Goal: Information Seeking & Learning: Learn about a topic

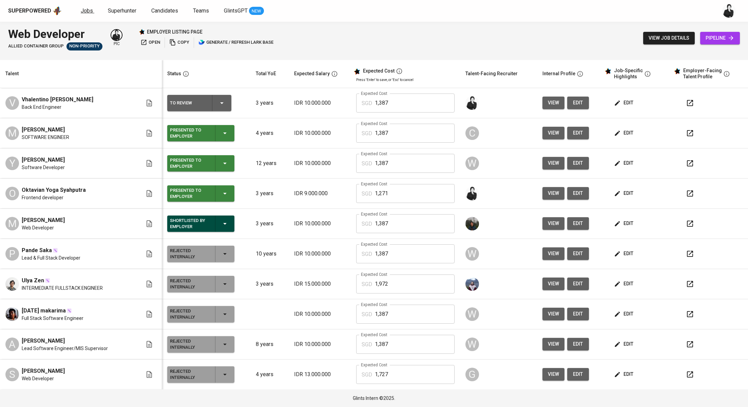
click at [87, 9] on span "Jobs" at bounding box center [87, 10] width 12 height 6
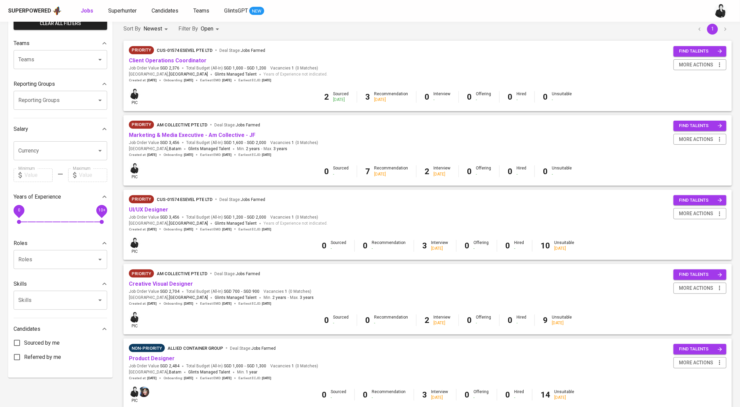
scroll to position [13, 0]
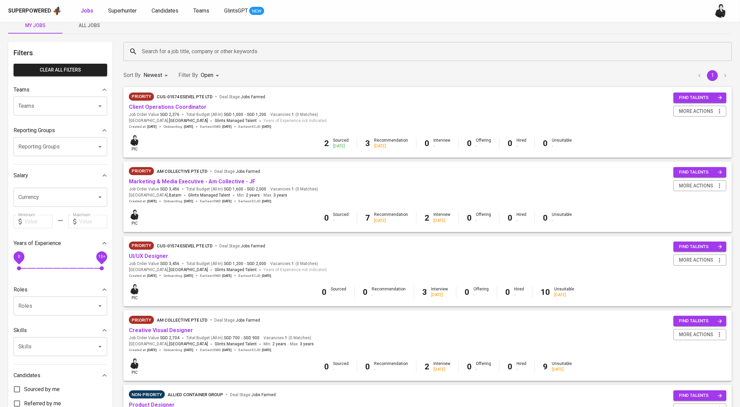
click at [98, 28] on span "All Jobs" at bounding box center [89, 25] width 46 height 8
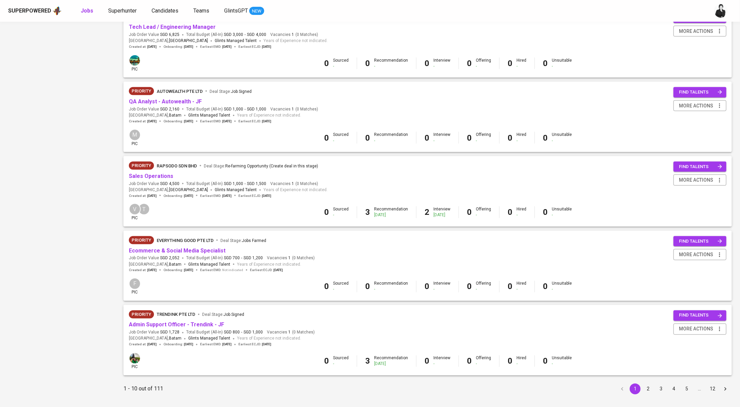
scroll to position [464, 0]
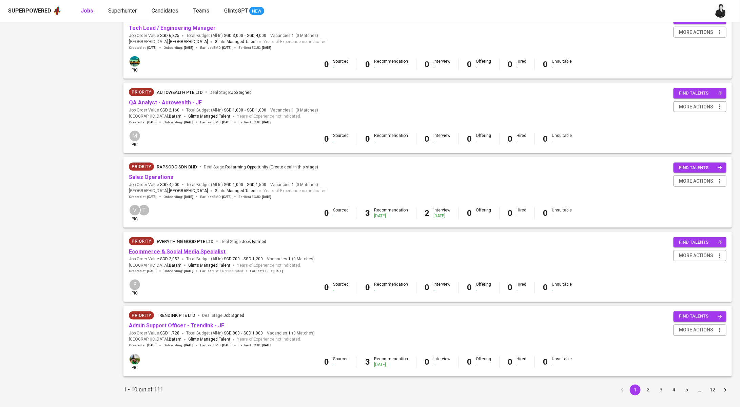
click at [182, 251] on link "Ecommerce & Social Media Specialist" at bounding box center [177, 252] width 97 height 6
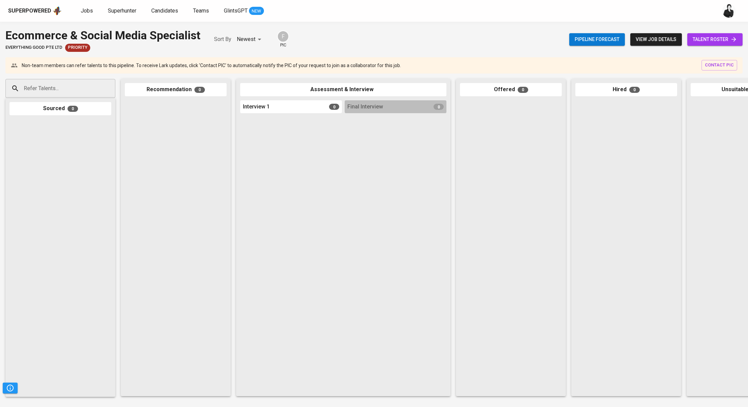
click at [732, 36] on icon at bounding box center [733, 39] width 7 height 7
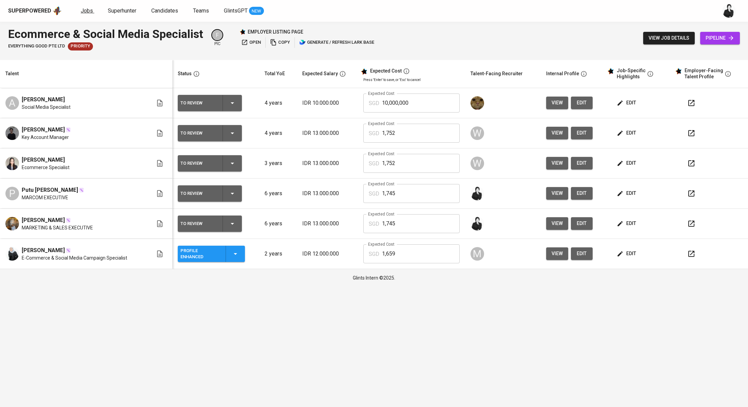
click at [90, 14] on link "Jobs" at bounding box center [88, 11] width 14 height 8
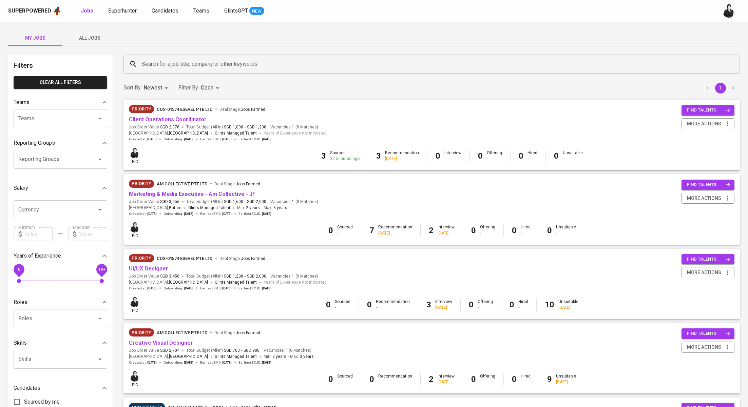
click at [181, 119] on link "Client Operations Coordinator" at bounding box center [168, 119] width 78 height 6
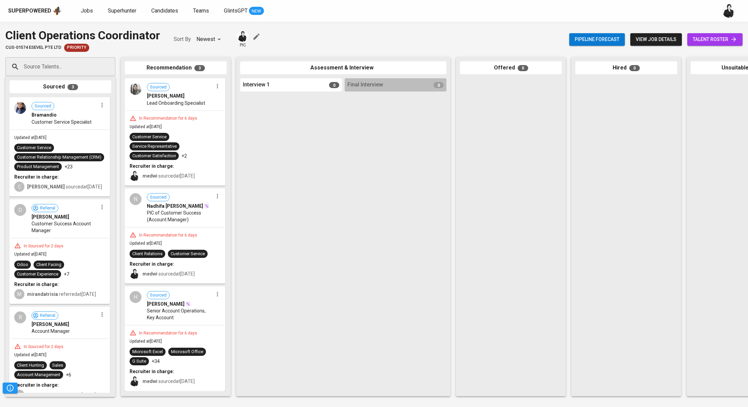
click at [698, 43] on span "talent roster" at bounding box center [714, 39] width 44 height 8
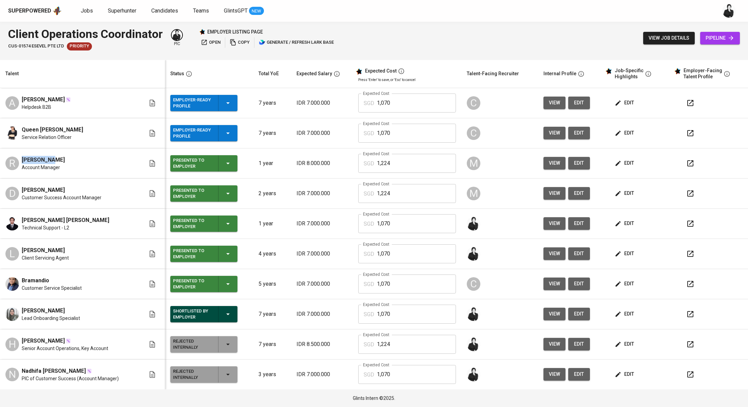
drag, startPoint x: 54, startPoint y: 160, endPoint x: 20, endPoint y: 162, distance: 34.0
click at [20, 162] on div "R Rey Zavian Account Manager" at bounding box center [75, 163] width 140 height 15
copy span "Rey Zavian"
drag, startPoint x: 65, startPoint y: 190, endPoint x: 22, endPoint y: 191, distance: 43.4
click at [22, 191] on div "Diky Hendriawan" at bounding box center [62, 190] width 80 height 8
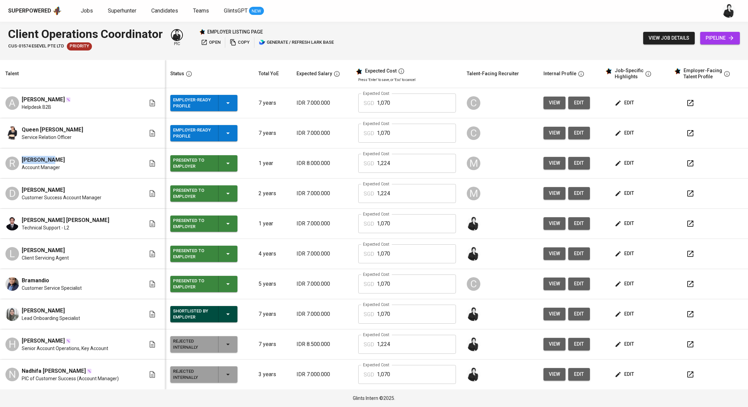
copy span "Diky Hendriawan"
drag, startPoint x: 75, startPoint y: 220, endPoint x: 23, endPoint y: 219, distance: 51.9
click at [23, 219] on div "Emil Maulana Sinaga Technical Support - L2" at bounding box center [75, 223] width 140 height 15
copy span "Emil Maulana Sinaga"
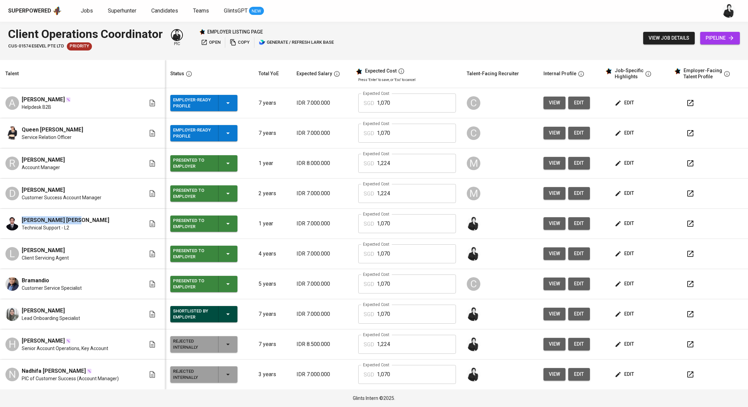
drag, startPoint x: 68, startPoint y: 250, endPoint x: 21, endPoint y: 250, distance: 46.8
click at [21, 250] on div "L Lulu Handayany Client Servicing Agent" at bounding box center [75, 254] width 140 height 15
copy span "Lulu Handayany"
drag, startPoint x: 52, startPoint y: 279, endPoint x: 14, endPoint y: 276, distance: 37.8
click at [14, 277] on div "Bramandio Customer Service Specialist" at bounding box center [75, 284] width 140 height 15
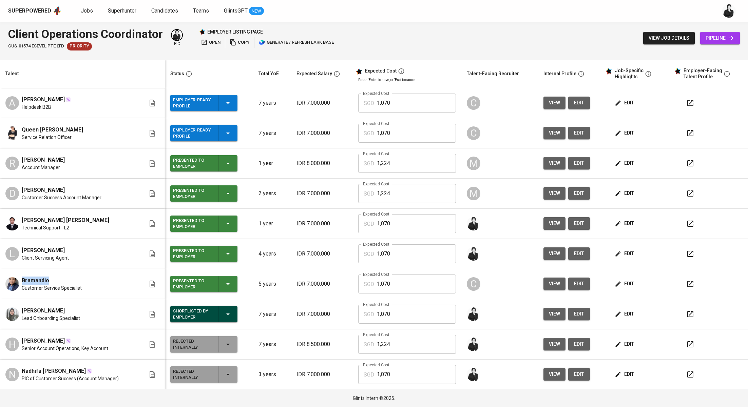
copy span "Bramandio"
click at [86, 14] on link "Jobs" at bounding box center [88, 11] width 14 height 8
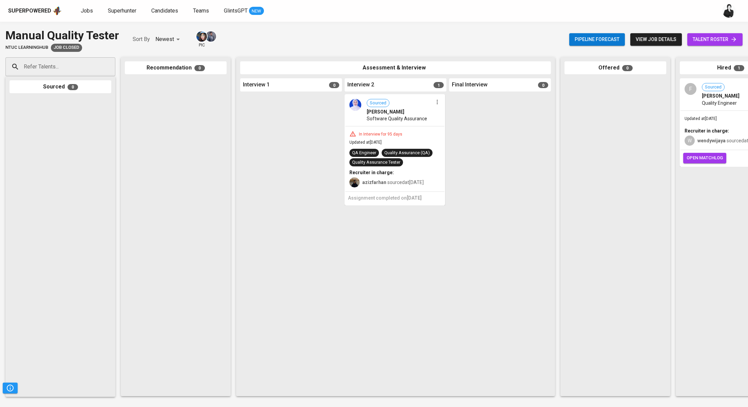
click at [729, 40] on span "talent roster" at bounding box center [714, 39] width 44 height 8
drag, startPoint x: 48, startPoint y: 46, endPoint x: 0, endPoint y: 48, distance: 48.5
click at [0, 48] on div "Manual Quality Tester NTUC LearningHub Job Closed Sort By Newest NEWEST pic Pip…" at bounding box center [374, 39] width 748 height 25
copy span "NTUC LearningHub"
click at [87, 13] on span "Jobs" at bounding box center [87, 10] width 12 height 6
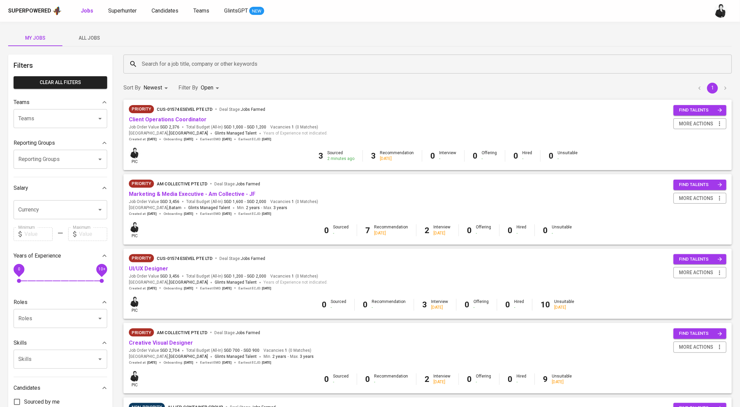
click at [193, 66] on input "Search for a job title, company or other keywords" at bounding box center [429, 64] width 578 height 13
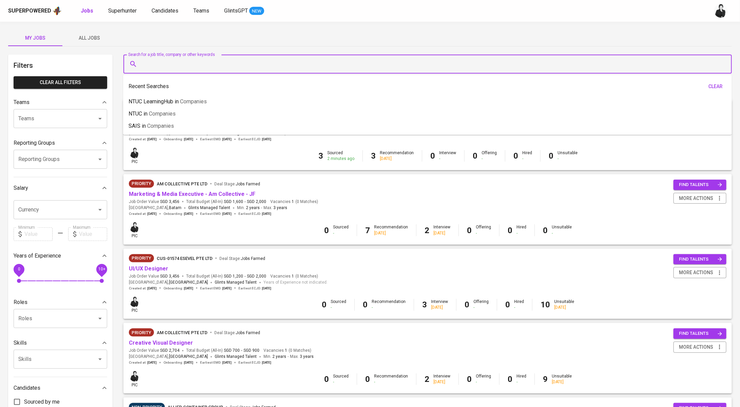
click at [94, 39] on span "All Jobs" at bounding box center [89, 38] width 46 height 8
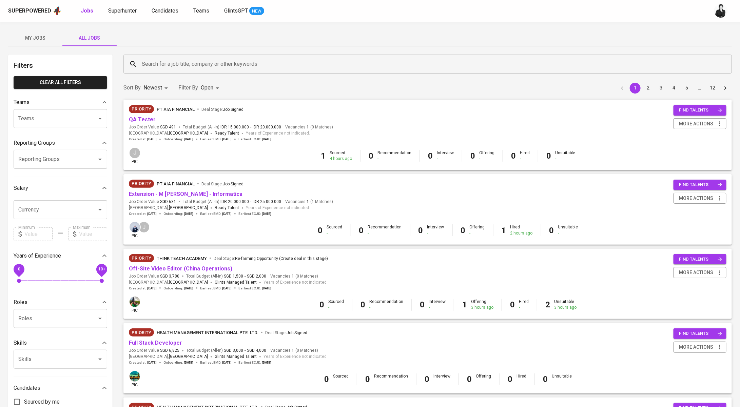
click at [185, 61] on input "Search for a job title, company or other keywords" at bounding box center [429, 64] width 578 height 13
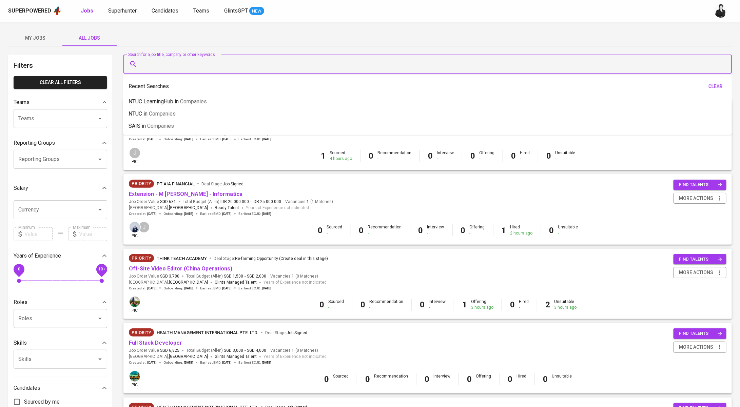
paste input "NTUC LearningHub"
type input "NTUC LearningHub"
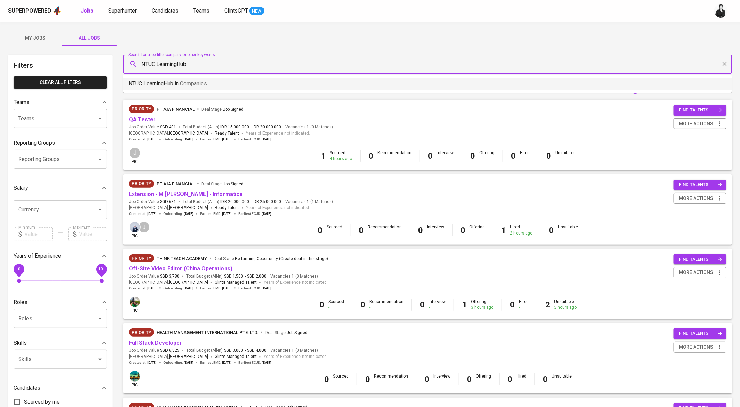
click at [204, 84] on span "Companies" at bounding box center [193, 83] width 27 height 6
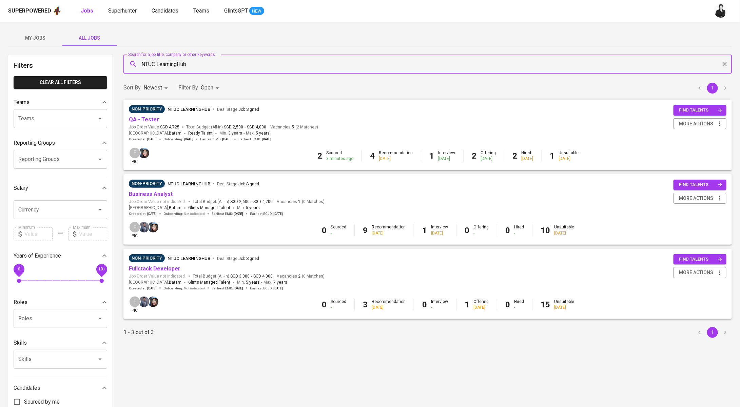
click at [166, 269] on link "Fullstack Developer" at bounding box center [155, 268] width 52 height 6
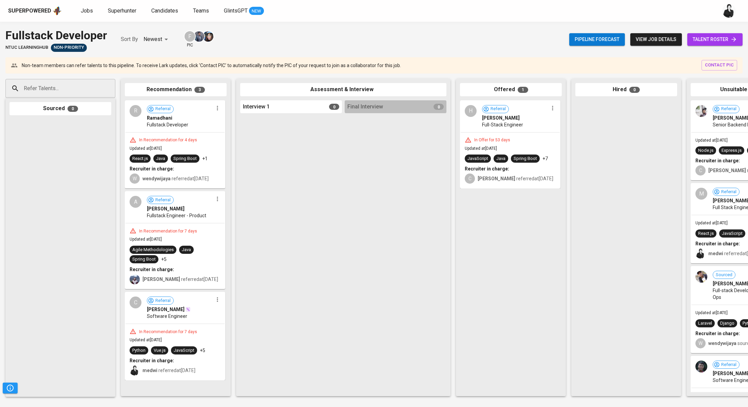
click at [718, 43] on span "talent roster" at bounding box center [714, 39] width 44 height 8
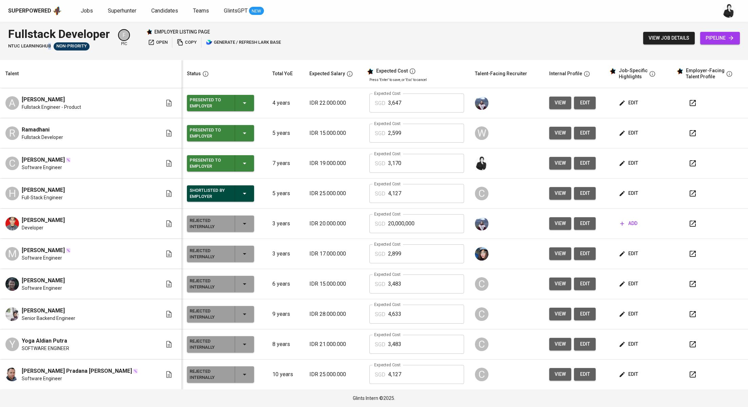
drag, startPoint x: 48, startPoint y: 45, endPoint x: 2, endPoint y: 50, distance: 46.7
click at [2, 50] on div "Fullstack Developer NTUC LearningHub Non-Priority F pic employer listing page o…" at bounding box center [374, 38] width 748 height 33
click at [9, 48] on span "NTUC LearningHub" at bounding box center [29, 46] width 43 height 6
drag, startPoint x: 9, startPoint y: 48, endPoint x: 43, endPoint y: 49, distance: 33.9
click at [43, 49] on span "NTUC LearningHub" at bounding box center [29, 46] width 43 height 6
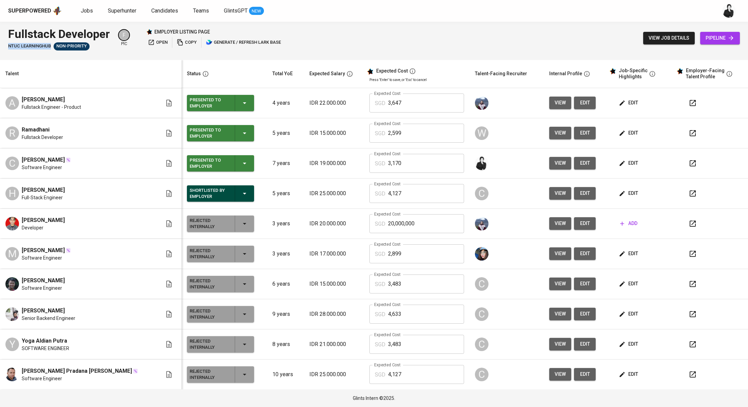
copy span "NTUC LearningHub"
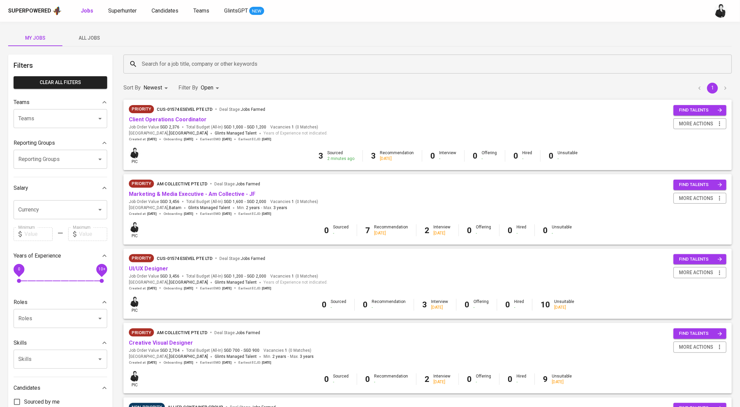
click at [175, 67] on input "Search for a job title, company or other keywords" at bounding box center [429, 64] width 578 height 13
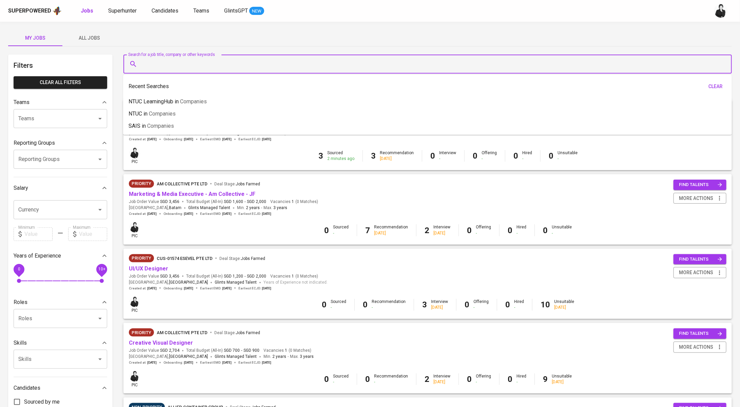
click at [102, 42] on span "All Jobs" at bounding box center [89, 38] width 46 height 8
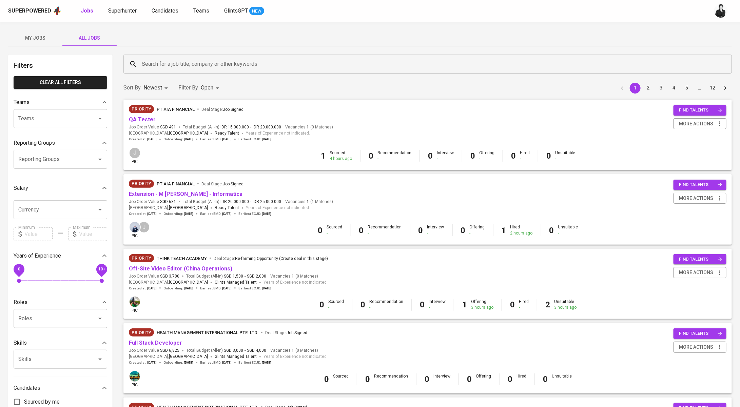
click at [215, 57] on div "Search for a job title, company or other keywords" at bounding box center [427, 64] width 608 height 19
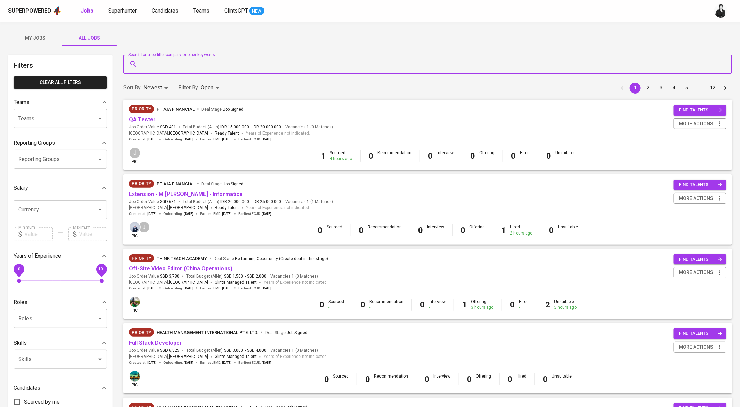
paste input "NTUC LearningHub"
type input "NTUC LearningHub"
click at [216, 89] on li "NTUC LearningHub in Companies" at bounding box center [427, 84] width 609 height 12
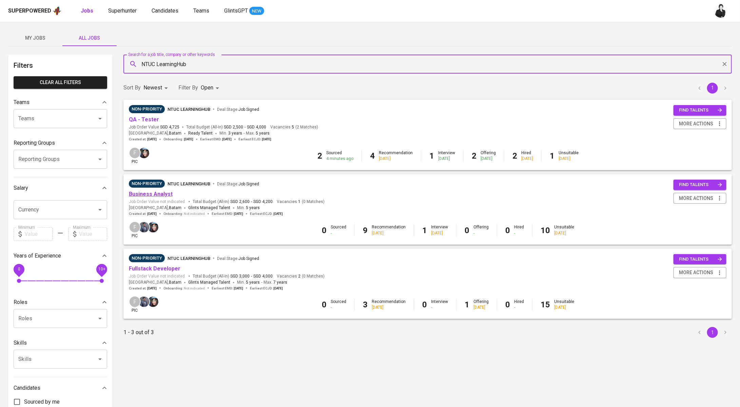
click at [156, 193] on link "Business Analyst" at bounding box center [151, 194] width 44 height 6
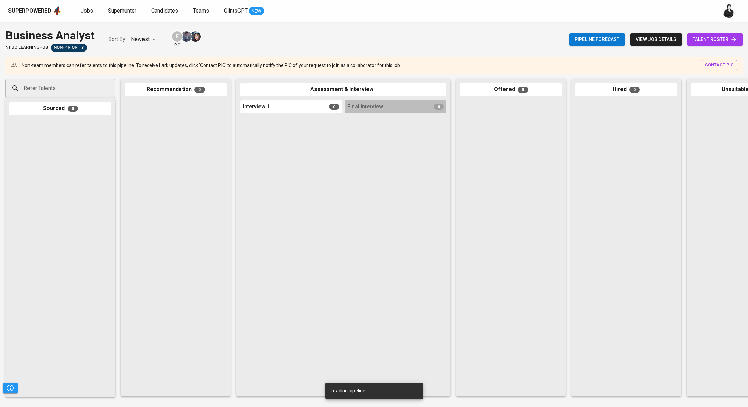
click at [715, 43] on span "talent roster" at bounding box center [714, 39] width 44 height 8
